Goal: Task Accomplishment & Management: Manage account settings

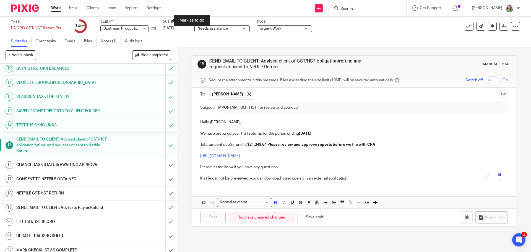
scroll to position [138, 0]
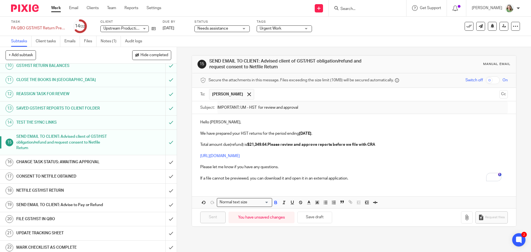
click at [220, 26] on span "Needs assistance" at bounding box center [218, 29] width 41 height 6
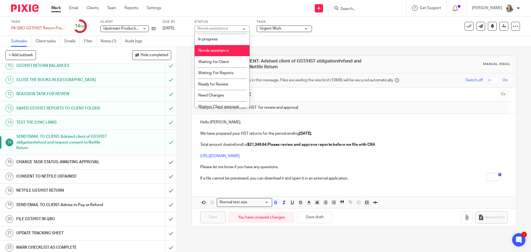
scroll to position [14, 0]
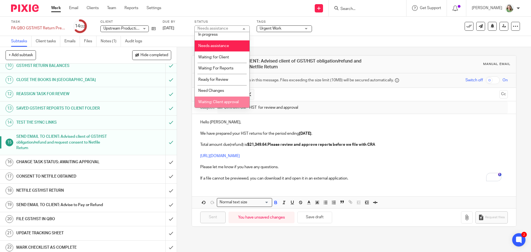
click at [222, 101] on span "Waiting: Client approval" at bounding box center [218, 102] width 40 height 4
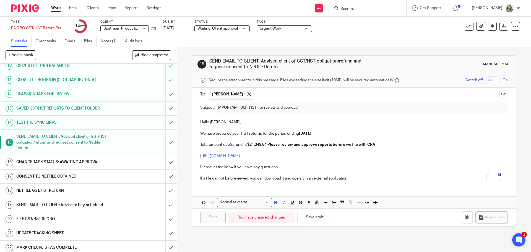
click at [85, 163] on h1 "CHANGE TASK STATUS: AWAITING APPROVAL" at bounding box center [64, 162] width 96 height 8
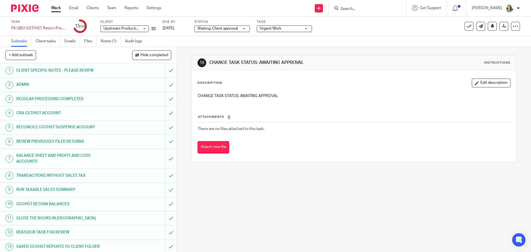
scroll to position [138, 0]
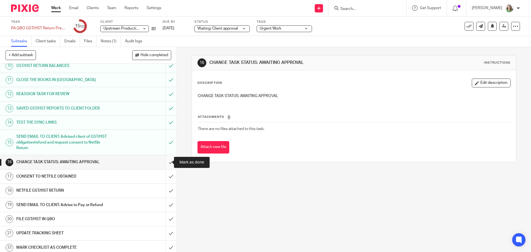
click at [165, 161] on input "submit" at bounding box center [88, 162] width 177 height 14
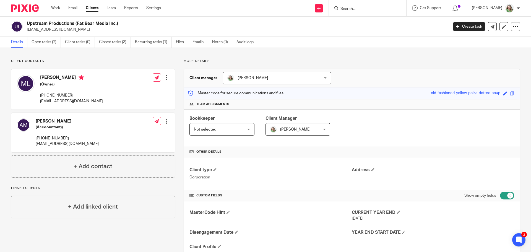
scroll to position [918, 0]
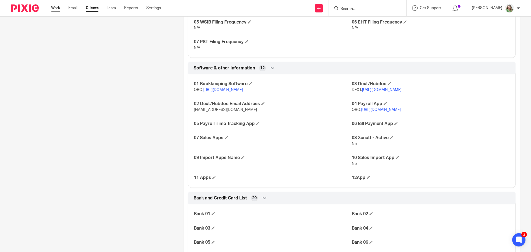
click at [54, 7] on link "Work" at bounding box center [55, 8] width 9 height 6
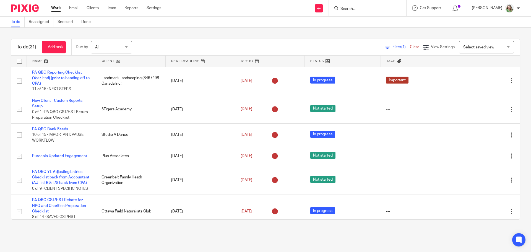
click at [476, 47] on span "Select saved view" at bounding box center [478, 47] width 31 height 4
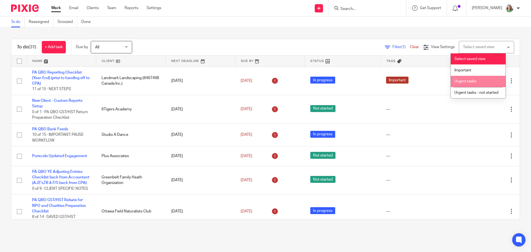
click at [469, 82] on span "Urgent tasks" at bounding box center [466, 81] width 22 height 4
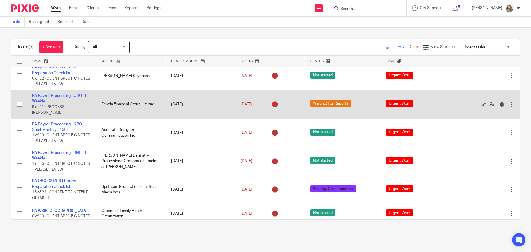
scroll to position [35, 0]
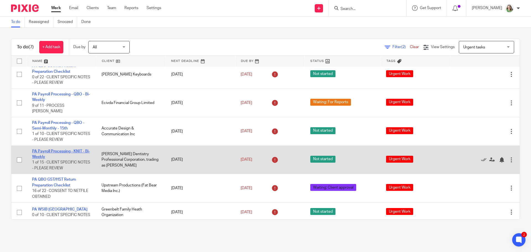
click at [58, 149] on link "PA Payroll Processing - KNIT - Bi-Weekly" at bounding box center [61, 153] width 58 height 9
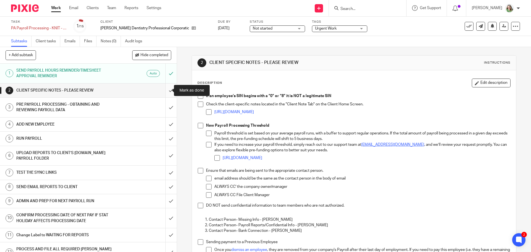
click at [166, 90] on input "submit" at bounding box center [88, 91] width 177 height 14
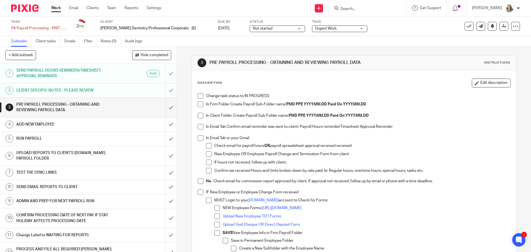
drag, startPoint x: 198, startPoint y: 96, endPoint x: 199, endPoint y: 105, distance: 8.4
click at [198, 96] on span at bounding box center [201, 96] width 6 height 6
click at [199, 105] on span at bounding box center [201, 105] width 6 height 6
click at [201, 115] on span at bounding box center [201, 116] width 6 height 6
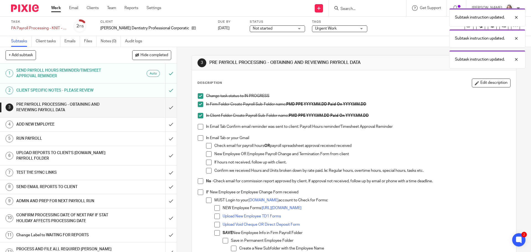
click at [200, 124] on span at bounding box center [201, 127] width 6 height 6
click at [200, 136] on span at bounding box center [201, 138] width 6 height 6
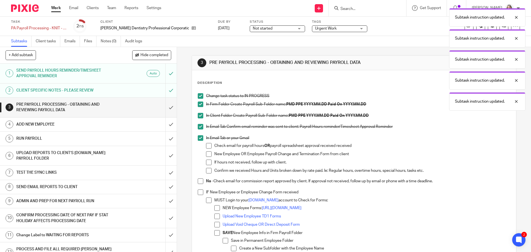
click at [199, 182] on span at bounding box center [201, 181] width 6 height 6
drag, startPoint x: 197, startPoint y: 193, endPoint x: 206, endPoint y: 188, distance: 10.6
click at [198, 193] on span at bounding box center [201, 193] width 6 height 6
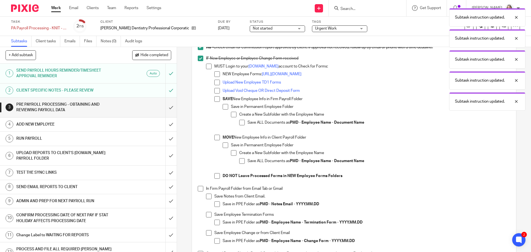
scroll to position [138, 0]
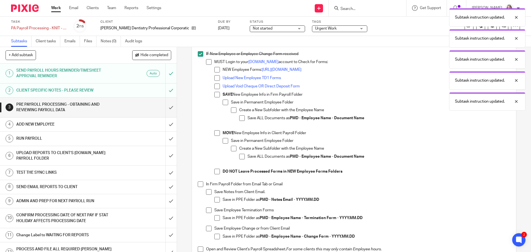
click at [199, 184] on span at bounding box center [201, 184] width 6 height 6
click at [215, 201] on span at bounding box center [217, 200] width 6 height 6
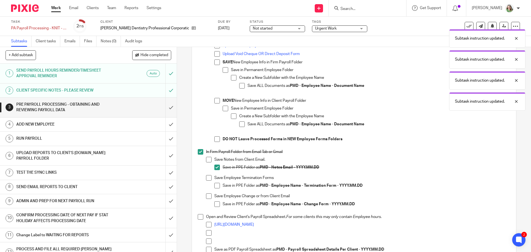
scroll to position [277, 0]
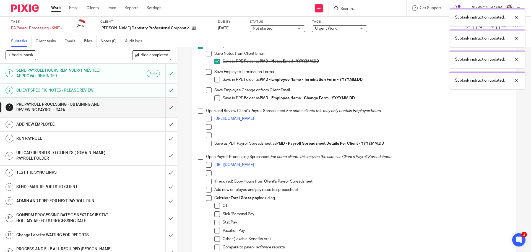
click at [233, 118] on link "https://docs.google.com/spreadsheets/d/159Q6PS_qWb8z51zMq8Oj-QyU_Z_kbS_buzngL8x…" at bounding box center [234, 119] width 40 height 4
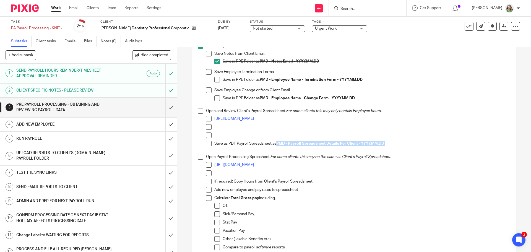
drag, startPoint x: 386, startPoint y: 144, endPoint x: 277, endPoint y: 145, distance: 108.5
click at [277, 145] on p "Save as PDF Payroll Spreadsheet as PMD - Payroll Spreadsheet Details Per Client…" at bounding box center [362, 144] width 296 height 6
copy p "PMD - Payroll Spreadsheet Details Per Client - YYYY.MM.DD"
click at [254, 165] on link "https://docs.google.com/spreadsheets/d/1ZLXuS3yMCXoy7xfY1FeftXnwstmeiKxnDnTS3sG…" at bounding box center [234, 165] width 40 height 4
drag, startPoint x: 200, startPoint y: 158, endPoint x: 199, endPoint y: 149, distance: 8.4
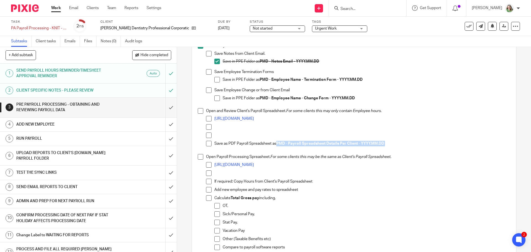
click at [200, 158] on span at bounding box center [201, 157] width 6 height 6
click at [200, 113] on span at bounding box center [201, 111] width 6 height 6
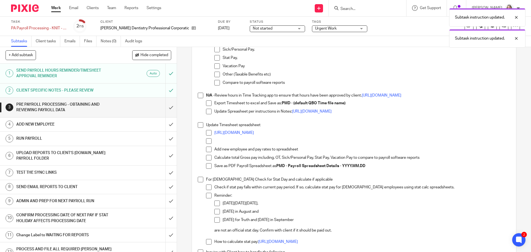
scroll to position [443, 0]
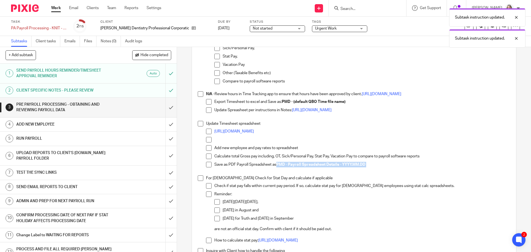
drag, startPoint x: 367, startPoint y: 167, endPoint x: 277, endPoint y: 165, distance: 90.5
click at [277, 165] on p "Save as PDF Payroll Spreadsheet as PMD - Payroll Spreadsheet Details - YYYY.MM.…" at bounding box center [362, 165] width 296 height 6
copy p "PMD - Payroll Spreadsheet Details - YYYY.MM.DD"
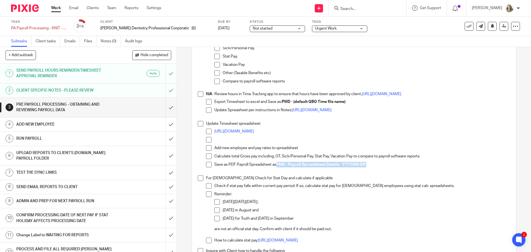
drag, startPoint x: 208, startPoint y: 163, endPoint x: 206, endPoint y: 149, distance: 14.8
click at [208, 163] on span at bounding box center [209, 165] width 6 height 6
click at [198, 123] on span at bounding box center [201, 124] width 6 height 6
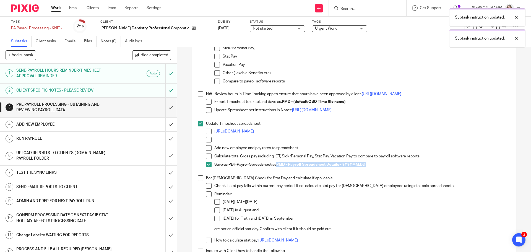
click at [200, 180] on span at bounding box center [201, 178] width 6 height 6
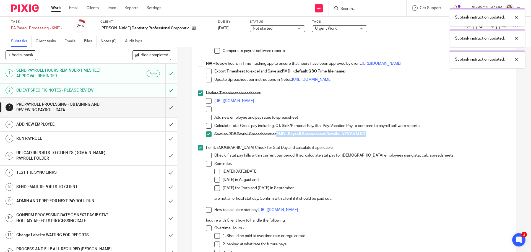
scroll to position [526, 0]
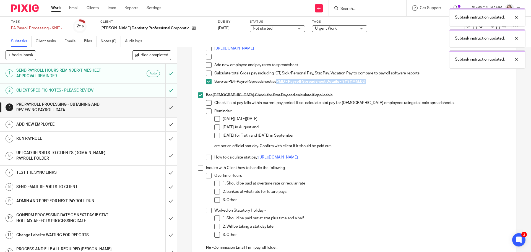
click at [199, 167] on span at bounding box center [201, 168] width 6 height 6
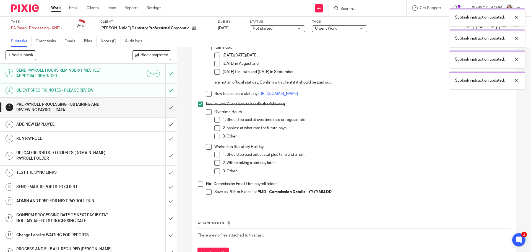
scroll to position [609, 0]
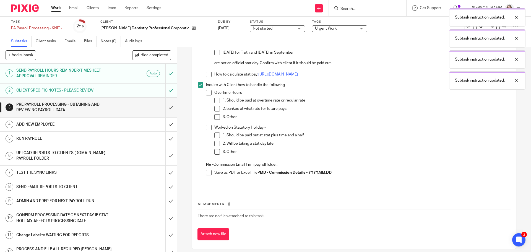
click at [200, 165] on span at bounding box center [201, 165] width 6 height 6
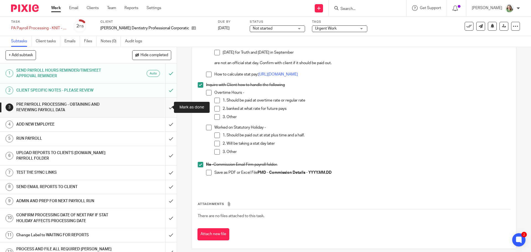
click at [166, 107] on input "submit" at bounding box center [88, 108] width 177 height 20
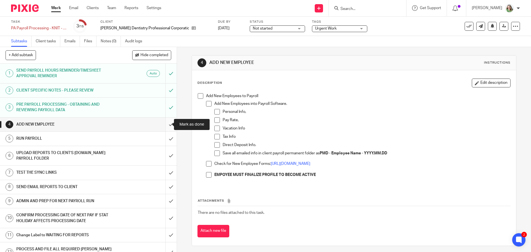
click at [166, 125] on input "submit" at bounding box center [88, 125] width 177 height 14
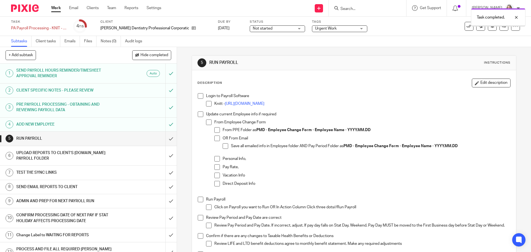
click at [255, 103] on link "[URL][DOMAIN_NAME]" at bounding box center [245, 104] width 40 height 4
click at [201, 97] on span at bounding box center [201, 96] width 6 height 6
click at [201, 113] on span at bounding box center [201, 114] width 6 height 6
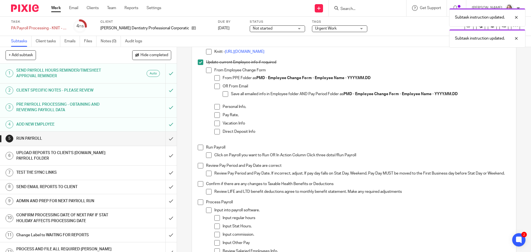
scroll to position [55, 0]
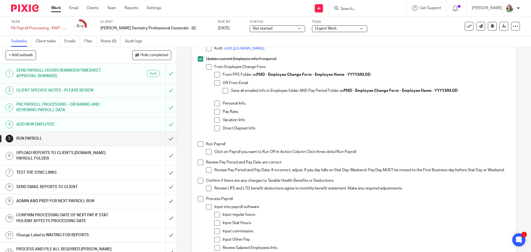
click at [198, 147] on li "Run Payroll Click on Payroll you want to Run OR In Action Column Click three do…" at bounding box center [354, 150] width 312 height 18
click at [198, 144] on span at bounding box center [201, 144] width 6 height 6
click at [198, 162] on span at bounding box center [201, 163] width 6 height 6
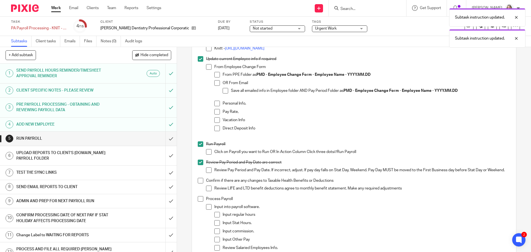
click at [198, 183] on span at bounding box center [201, 181] width 6 height 6
click at [200, 202] on span at bounding box center [201, 199] width 6 height 6
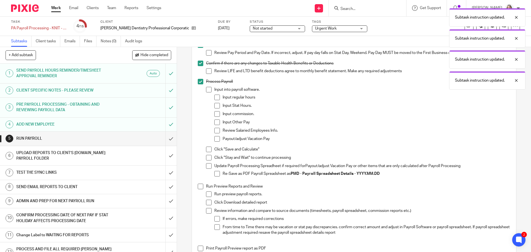
scroll to position [194, 0]
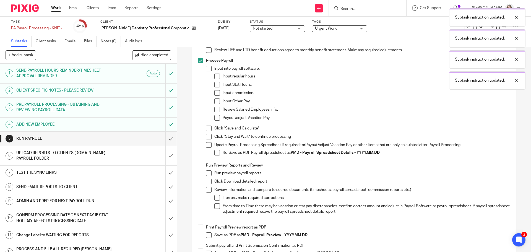
click at [214, 155] on span at bounding box center [217, 153] width 6 height 6
click at [207, 148] on span at bounding box center [209, 145] width 6 height 6
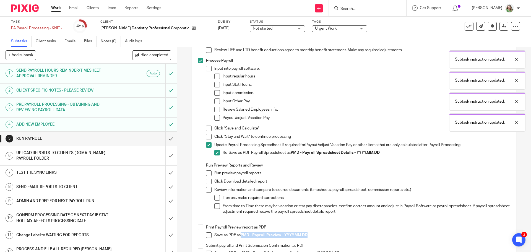
drag, startPoint x: 308, startPoint y: 236, endPoint x: 240, endPoint y: 237, distance: 67.2
click at [240, 237] on p "Save as PDF as PMD - Payroll Preview - YYYY.MM.DD" at bounding box center [362, 235] width 296 height 6
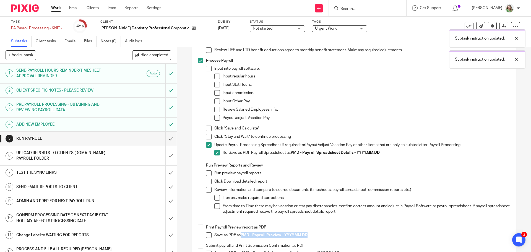
copy strong "PMD - Payroll Preview - YYYY.MM.DD"
click at [207, 237] on span at bounding box center [209, 235] width 6 height 6
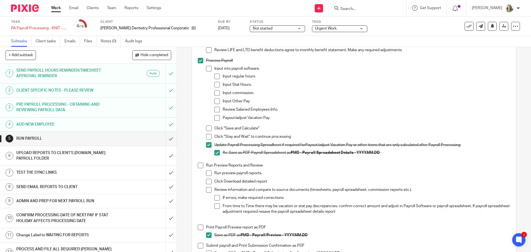
click at [196, 229] on div "Login to Payroll Software Knitt - https://www.knitapps.com/en/login Update curr…" at bounding box center [354, 105] width 318 height 417
click at [198, 230] on span at bounding box center [201, 228] width 6 height 6
click at [199, 168] on span at bounding box center [201, 166] width 6 height 6
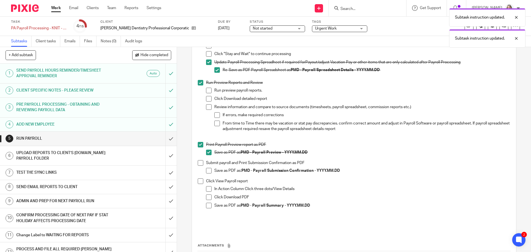
scroll to position [277, 0]
drag, startPoint x: 312, startPoint y: 173, endPoint x: 253, endPoint y: 172, distance: 59.2
click at [253, 172] on strong "PMD - Payroll Submission Confirmation - YYYY.MM.DD" at bounding box center [291, 170] width 98 height 4
copy strong "Payroll Submission Confirmation"
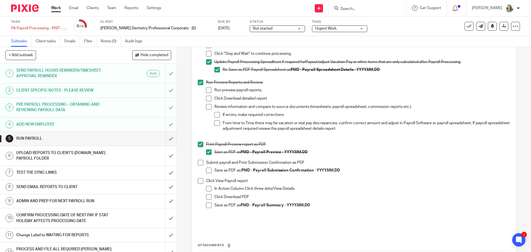
click at [208, 172] on span at bounding box center [209, 171] width 6 height 6
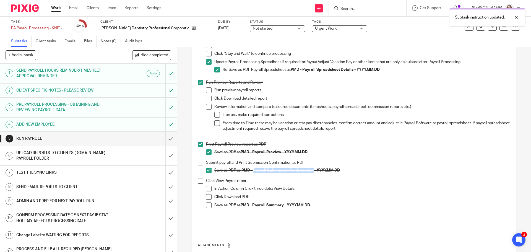
click at [200, 165] on span at bounding box center [201, 163] width 6 height 6
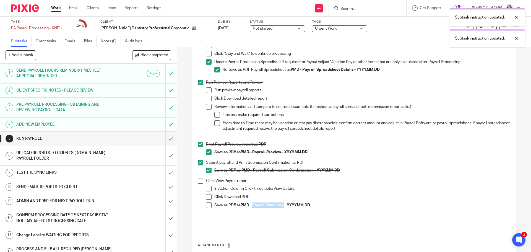
drag, startPoint x: 282, startPoint y: 207, endPoint x: 252, endPoint y: 207, distance: 29.9
click at [252, 207] on strong "PMD - Payroll Summary - YYYY.MM.DD" at bounding box center [275, 205] width 69 height 4
copy strong "Payroll Summary"
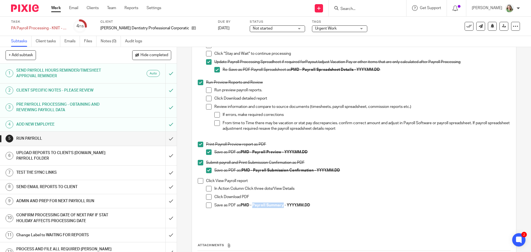
click at [206, 208] on span at bounding box center [209, 206] width 6 height 6
click at [199, 183] on span at bounding box center [201, 181] width 6 height 6
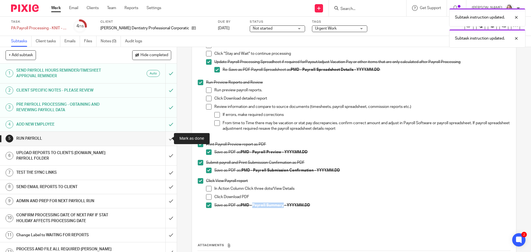
click at [162, 136] on input "submit" at bounding box center [88, 139] width 177 height 14
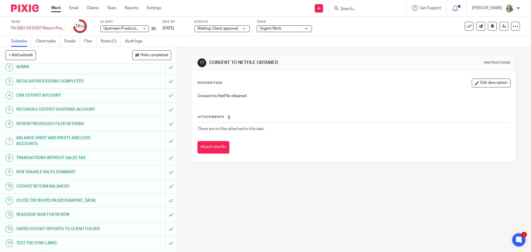
scroll to position [111, 0]
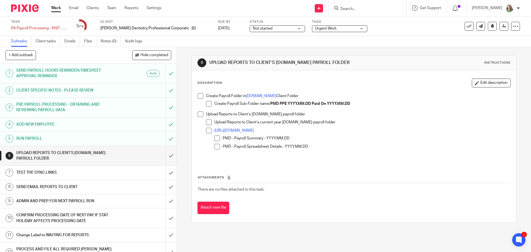
click at [200, 96] on span at bounding box center [201, 96] width 6 height 6
click at [199, 113] on span at bounding box center [201, 114] width 6 height 6
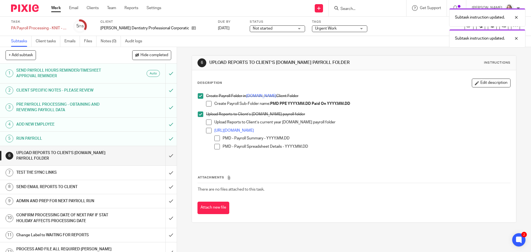
click at [214, 139] on span at bounding box center [217, 139] width 6 height 6
click at [217, 146] on span at bounding box center [217, 147] width 6 height 6
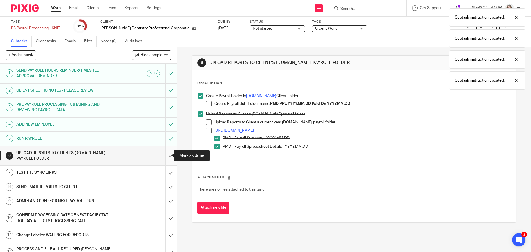
click at [164, 157] on input "submit" at bounding box center [88, 156] width 177 height 20
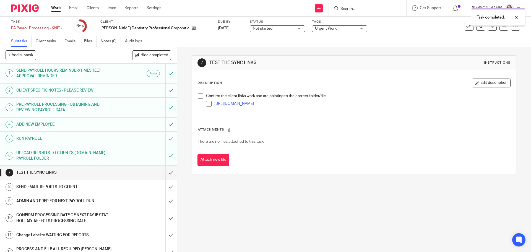
click at [254, 106] on link "[URL][DOMAIN_NAME]" at bounding box center [234, 104] width 40 height 4
click at [163, 173] on input "submit" at bounding box center [88, 173] width 177 height 14
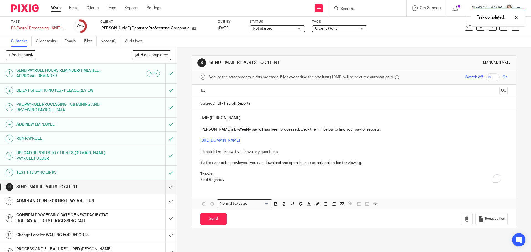
click at [225, 91] on input "text" at bounding box center [354, 91] width 287 height 6
drag, startPoint x: 220, startPoint y: 104, endPoint x: 211, endPoint y: 106, distance: 9.3
click at [211, 106] on div "Subject: CI - Payroll Reports" at bounding box center [353, 104] width 307 height 12
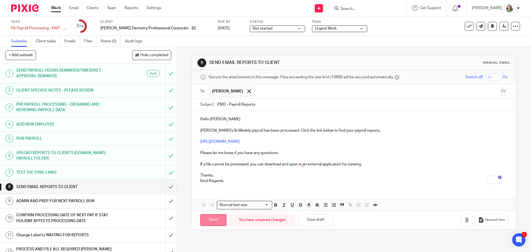
type input "PMD - Payroll Reports"
click at [213, 221] on input "Send" at bounding box center [213, 220] width 26 height 12
type input "Sent"
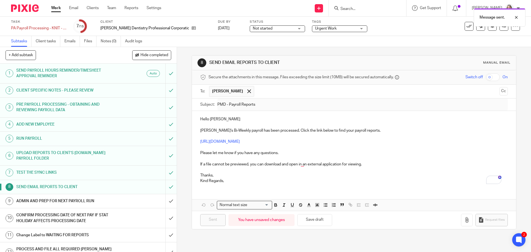
click at [134, 198] on div "ADMIN AND PREP FOR NEXT PAYROLL RUN" at bounding box center [88, 201] width 144 height 8
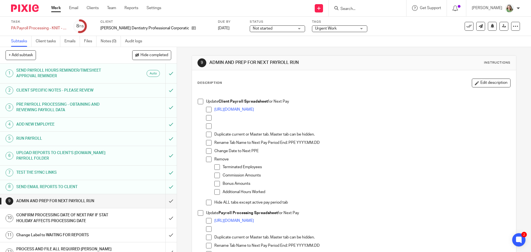
click at [198, 102] on span at bounding box center [201, 102] width 6 height 6
click at [200, 211] on span at bounding box center [201, 213] width 6 height 6
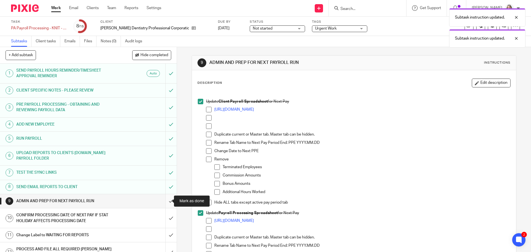
click at [166, 203] on input "submit" at bounding box center [88, 201] width 177 height 14
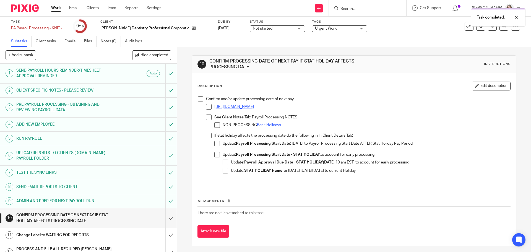
click at [230, 107] on link "https://plus-advisors.usepixie.net/clients/23" at bounding box center [234, 107] width 40 height 4
click at [271, 126] on link "Bank Holidays" at bounding box center [269, 125] width 24 height 4
click at [167, 219] on input "submit" at bounding box center [88, 218] width 177 height 20
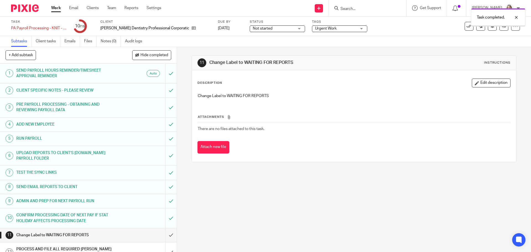
click at [264, 28] on span "Not started" at bounding box center [263, 29] width 20 height 4
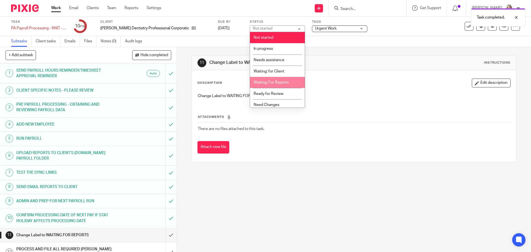
click at [270, 84] on span "Waiting: For Reports" at bounding box center [271, 83] width 35 height 4
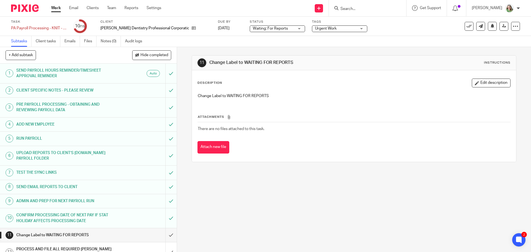
click at [53, 8] on link "Work" at bounding box center [56, 8] width 10 height 6
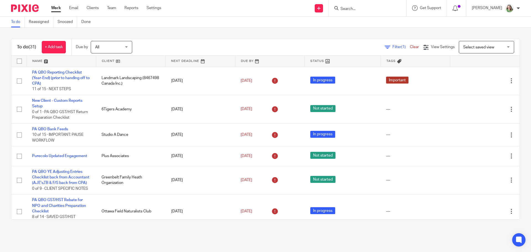
click at [492, 47] on span "Select saved view" at bounding box center [483, 47] width 40 height 12
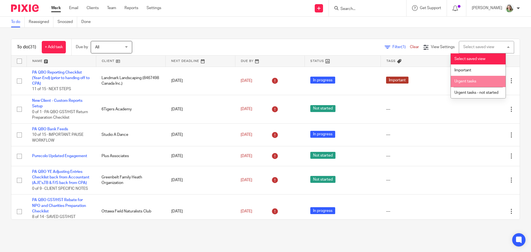
click at [470, 83] on span "Urgent tasks" at bounding box center [466, 81] width 22 height 4
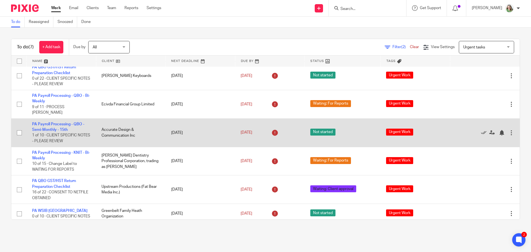
scroll to position [35, 0]
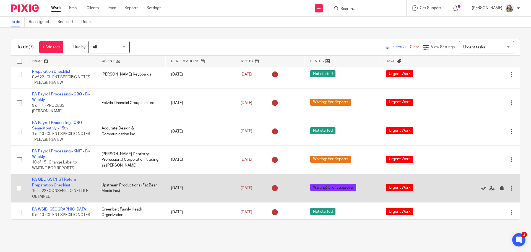
click at [63, 176] on td "PA QBO GST/HST Return Preparation Checklist 16 of 22 · CONSENT TO NETFILE OBTAI…" at bounding box center [61, 188] width 69 height 28
click at [61, 178] on link "PA QBO GST/HST Return Preparation Checklist" at bounding box center [54, 182] width 44 height 9
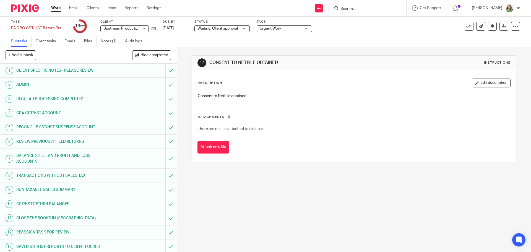
click at [234, 26] on span "Waiting: Client approval" at bounding box center [218, 29] width 41 height 6
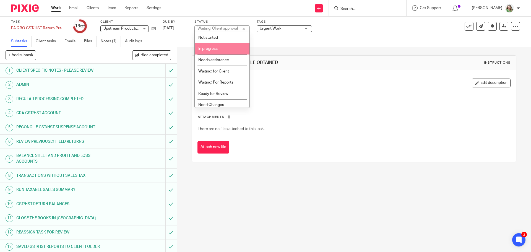
click at [226, 48] on li "In progress" at bounding box center [222, 48] width 55 height 11
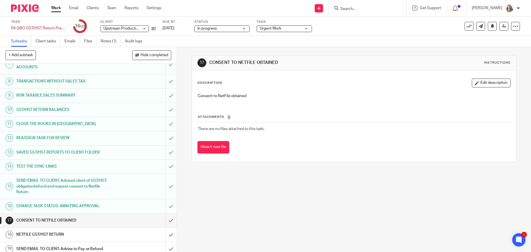
scroll to position [141, 0]
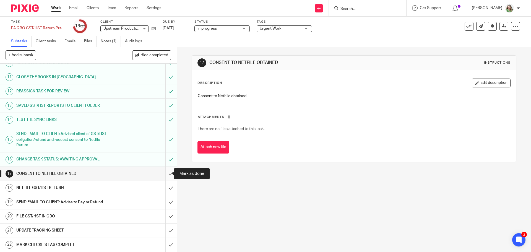
click at [166, 172] on input "submit" at bounding box center [88, 174] width 177 height 14
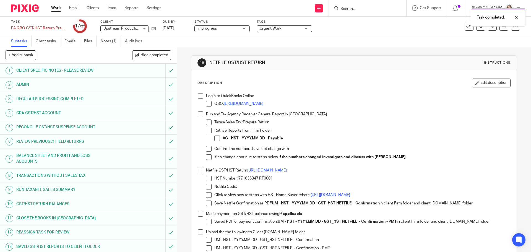
click at [199, 95] on span at bounding box center [201, 96] width 6 height 6
click at [200, 117] on span at bounding box center [201, 114] width 6 height 6
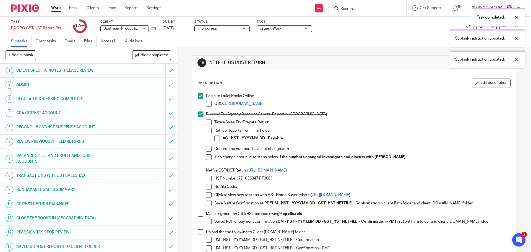
click at [217, 140] on span at bounding box center [217, 139] width 6 height 6
click at [251, 170] on link "[URL][DOMAIN_NAME]" at bounding box center [267, 170] width 40 height 4
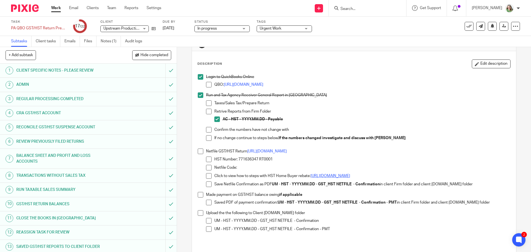
scroll to position [28, 0]
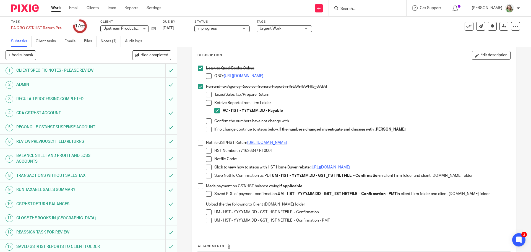
click at [262, 144] on link "https://bit.ly/33Uk8v4" at bounding box center [267, 143] width 40 height 4
click at [198, 142] on span at bounding box center [201, 143] width 6 height 6
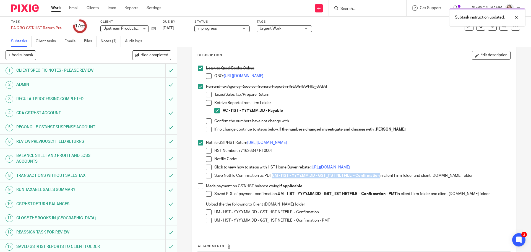
drag, startPoint x: 380, startPoint y: 176, endPoint x: 271, endPoint y: 177, distance: 108.7
click at [271, 177] on p "Save Netfile Confirmation as PDF UM - HST - YYYY.MM.DD - GST_HST NETFILE - Conf…" at bounding box center [362, 176] width 296 height 6
copy p "UM - HST - YYYY.MM.DD - GST_HST NETFILE - Confirmation"
click at [209, 176] on span at bounding box center [209, 176] width 6 height 6
click at [200, 206] on span at bounding box center [201, 205] width 6 height 6
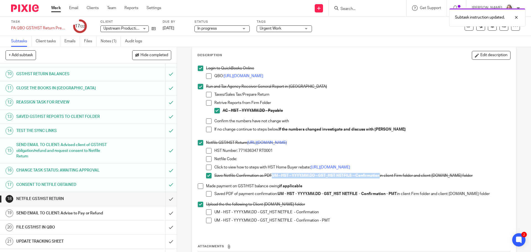
scroll to position [141, 0]
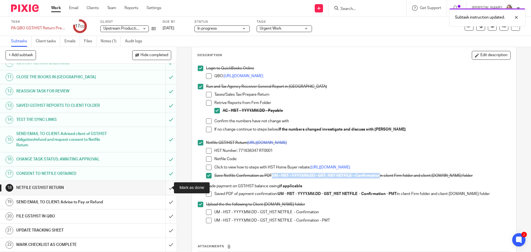
click at [164, 189] on input "submit" at bounding box center [88, 188] width 177 height 14
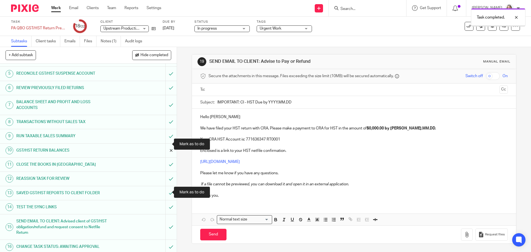
scroll to position [138, 0]
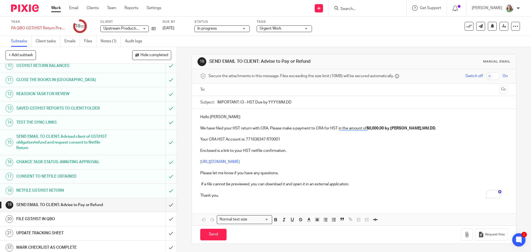
click at [61, 162] on h1 "CHANGE TASK STATUS: AWAITING APPROVAL" at bounding box center [64, 162] width 96 height 8
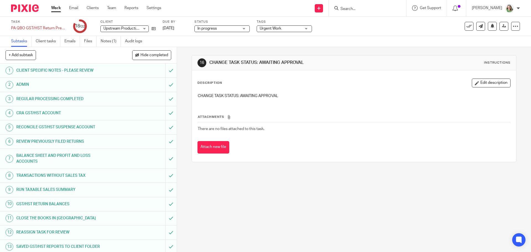
scroll to position [138, 0]
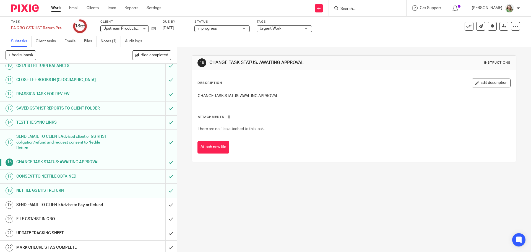
click at [85, 178] on h1 "CONSENT TO NETFILE OBTAINED" at bounding box center [64, 176] width 96 height 8
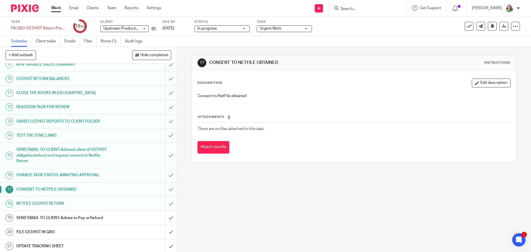
scroll to position [138, 0]
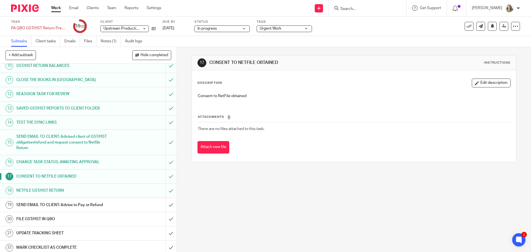
click at [102, 192] on h1 "NETFILE GST/HST RETURN" at bounding box center [64, 190] width 96 height 8
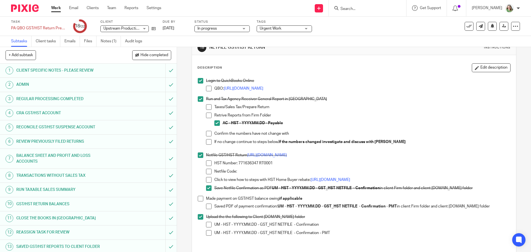
scroll to position [28, 0]
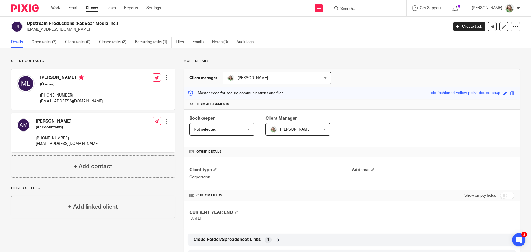
click at [510, 196] on input "checkbox" at bounding box center [507, 196] width 14 height 8
checkbox input "true"
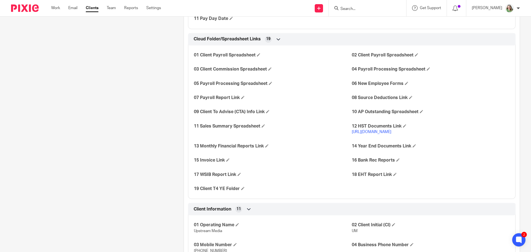
scroll to position [628, 0]
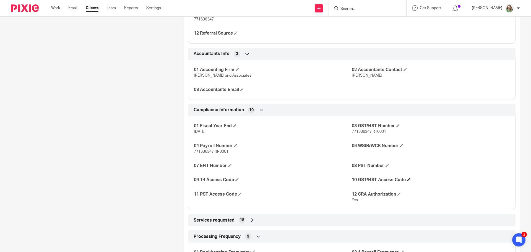
click at [403, 178] on h4 "10 GST/HST Access Code" at bounding box center [431, 180] width 158 height 6
click at [404, 178] on h4 "10 GST/HST Access Code" at bounding box center [431, 180] width 158 height 6
click at [407, 179] on span at bounding box center [408, 179] width 3 height 3
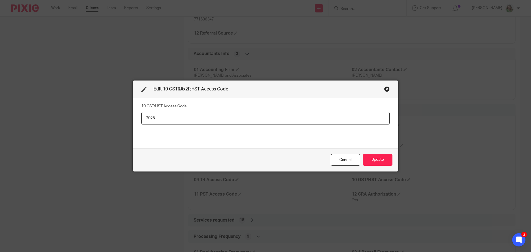
type input "2025"
click at [374, 152] on div "Cancel Update" at bounding box center [265, 159] width 265 height 23
click at [379, 159] on button "Update" at bounding box center [378, 160] width 30 height 12
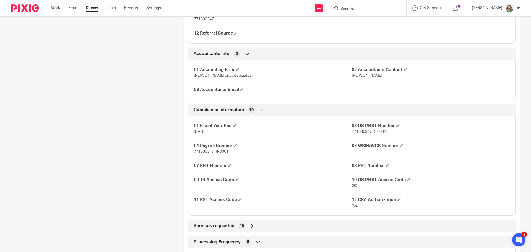
click at [369, 131] on span "771636347 RT0001" at bounding box center [369, 132] width 34 height 4
click at [368, 131] on span "771636347 RT0001" at bounding box center [369, 132] width 34 height 4
drag, startPoint x: 370, startPoint y: 131, endPoint x: 349, endPoint y: 133, distance: 20.8
click at [352, 133] on span "771636347 RT0001" at bounding box center [369, 132] width 34 height 4
copy span "771636347"
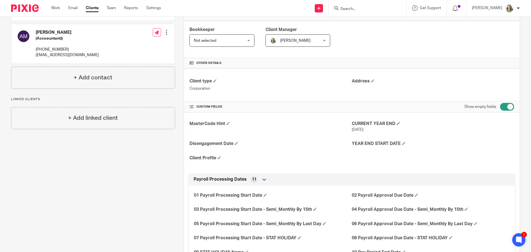
scroll to position [0, 0]
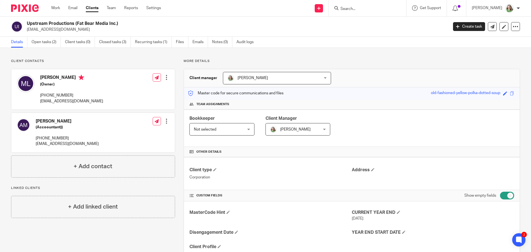
click at [379, 10] on input "Search" at bounding box center [365, 9] width 50 height 5
type input "knoma"
click at [375, 21] on link at bounding box center [373, 21] width 69 height 8
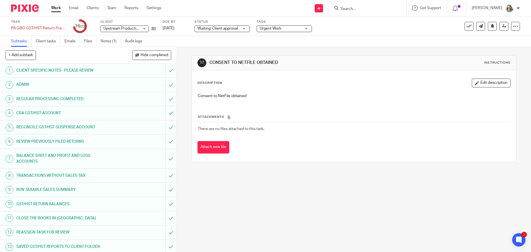
scroll to position [111, 0]
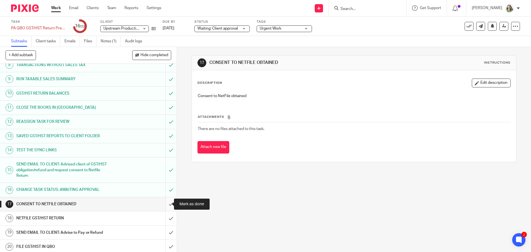
click at [165, 204] on input "submit" at bounding box center [88, 204] width 177 height 14
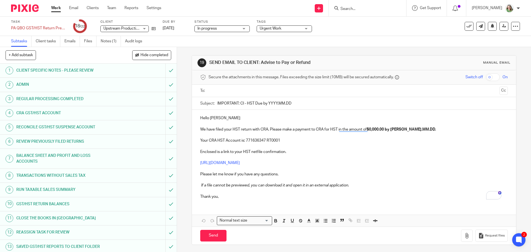
click at [223, 91] on input "text" at bounding box center [354, 91] width 287 height 6
click at [265, 105] on input "IMPORTANT: CI - HST Due by YYYY.MM.DD" at bounding box center [362, 104] width 290 height 12
drag, startPoint x: 242, startPoint y: 104, endPoint x: 239, endPoint y: 105, distance: 3.1
click at [239, 105] on input "IMPORTANT: CI - HST Due by YYYY.MM.DD" at bounding box center [362, 104] width 290 height 12
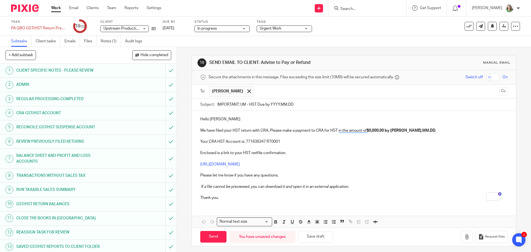
drag, startPoint x: 268, startPoint y: 105, endPoint x: 305, endPoint y: 107, distance: 36.6
click at [305, 107] on input "IMPORTANT: UM - HST Due by YYYY.MM.DD" at bounding box center [362, 104] width 290 height 12
drag, startPoint x: 269, startPoint y: 130, endPoint x: 422, endPoint y: 130, distance: 153.3
click at [422, 130] on p "We have filed your HST return with CRA. Please make a payment to CRA for HST in…" at bounding box center [353, 131] width 307 height 6
drag, startPoint x: 260, startPoint y: 103, endPoint x: 267, endPoint y: 103, distance: 6.9
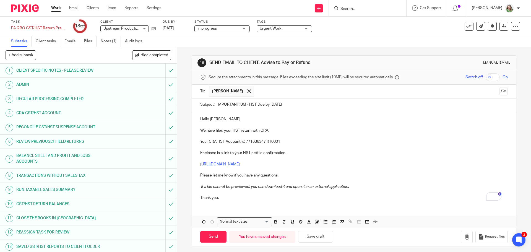
click at [267, 103] on input "IMPORTANT: UM - HST Due by 2023.08.31" at bounding box center [362, 104] width 290 height 12
click at [256, 104] on input "IMPORTANT: UM - HST for period ending 2023.08.31" at bounding box center [362, 104] width 290 height 12
drag, startPoint x: 256, startPoint y: 104, endPoint x: 311, endPoint y: 104, distance: 55.3
click at [311, 104] on input "IMPORTANT: UM - HST for period ending 2023.08.31" at bounding box center [362, 104] width 290 height 12
type input "IMPORTANT: UM - HST for period ending 2023.08.31"
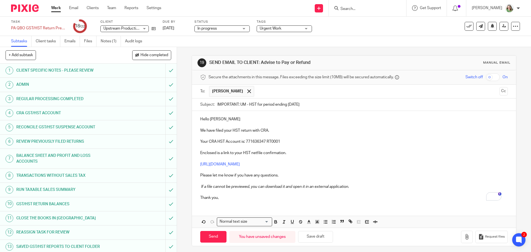
drag, startPoint x: 273, startPoint y: 129, endPoint x: 267, endPoint y: 130, distance: 6.0
click at [267, 130] on p "We have filed your HST return with CRA." at bounding box center [353, 131] width 307 height 6
click at [211, 233] on input "Send" at bounding box center [213, 237] width 26 height 12
type input "Sent"
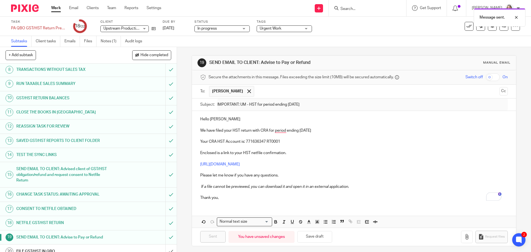
scroll to position [138, 0]
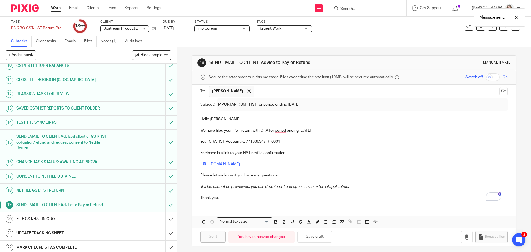
click at [126, 219] on div "FILE GST/HST IN QBO" at bounding box center [88, 219] width 144 height 8
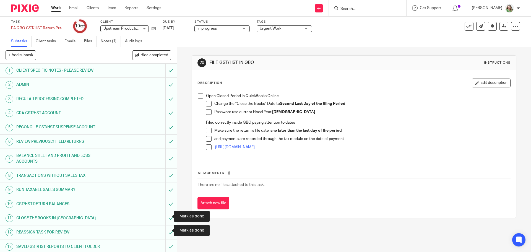
scroll to position [141, 0]
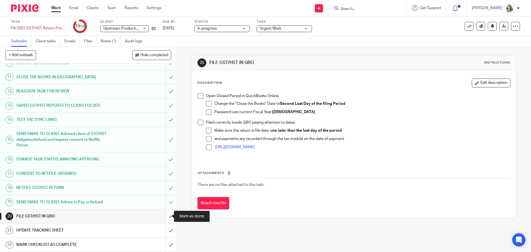
click at [163, 217] on input "submit" at bounding box center [88, 216] width 177 height 14
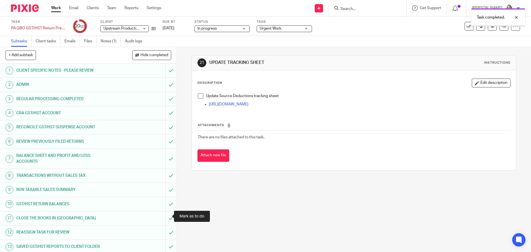
scroll to position [141, 0]
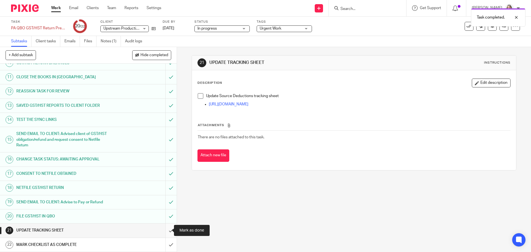
click at [167, 230] on input "submit" at bounding box center [88, 231] width 177 height 14
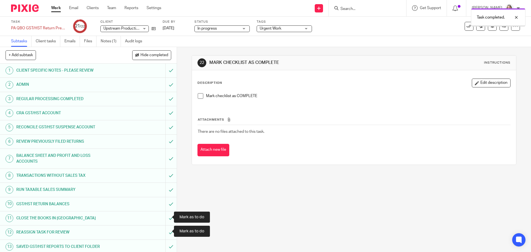
scroll to position [141, 0]
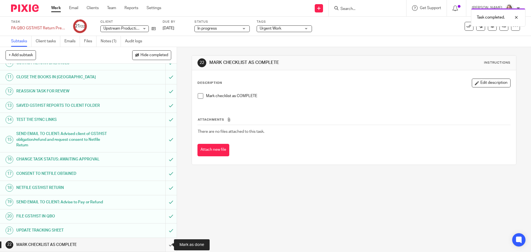
click at [163, 244] on input "submit" at bounding box center [88, 245] width 177 height 14
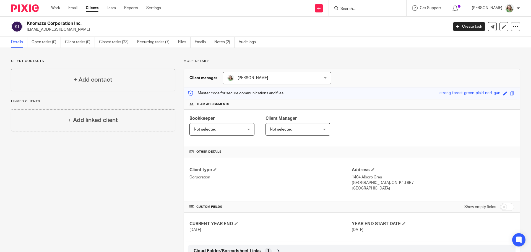
click at [502, 207] on input "checkbox" at bounding box center [507, 207] width 14 height 8
checkbox input "true"
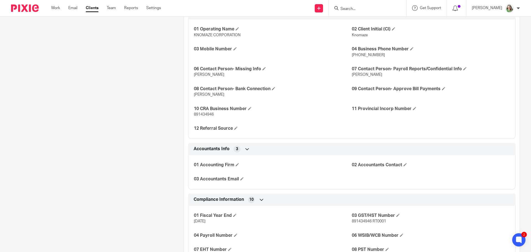
scroll to position [553, 0]
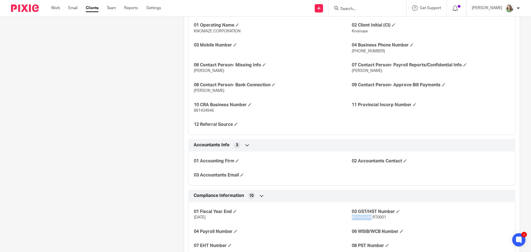
drag, startPoint x: 369, startPoint y: 216, endPoint x: 349, endPoint y: 217, distance: 20.5
click at [352, 217] on span "891434946 RT0001" at bounding box center [369, 218] width 34 height 4
copy span "891434946"
